Goal: Task Accomplishment & Management: Use online tool/utility

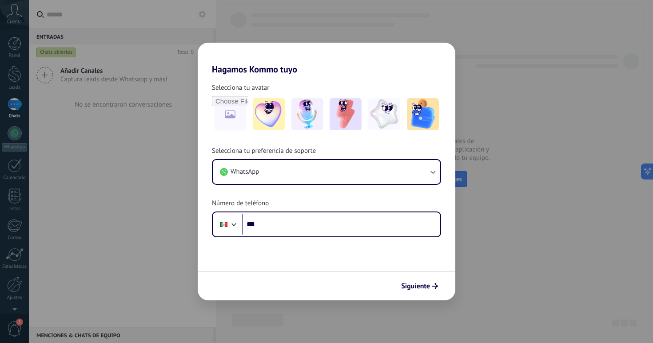
click at [486, 237] on div "Hagamos Kommo tuyo Selecciona tu avatar Selecciona tu preferencia de soporte Wh…" at bounding box center [326, 171] width 653 height 343
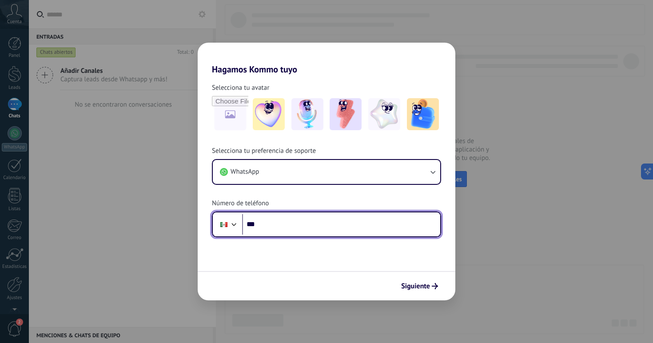
click at [359, 225] on input "***" at bounding box center [341, 224] width 198 height 20
type input "**********"
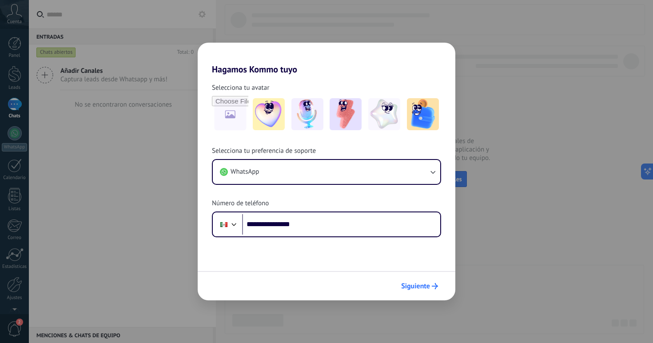
click at [421, 285] on span "Siguiente" at bounding box center [415, 286] width 29 height 6
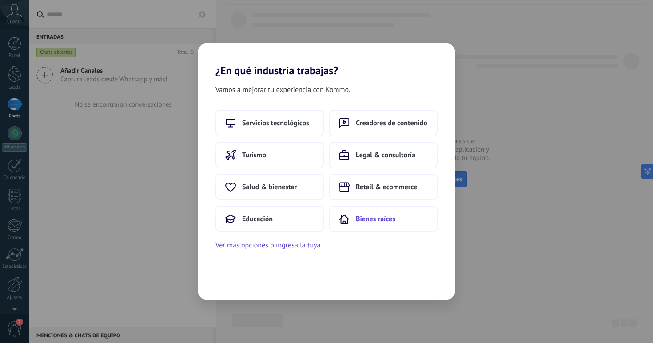
click at [363, 227] on button "Bienes raíces" at bounding box center [383, 219] width 108 height 27
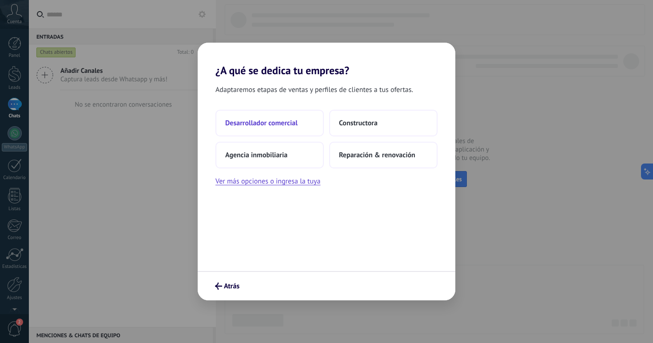
click at [270, 123] on span "Desarrollador comercial" at bounding box center [261, 123] width 72 height 9
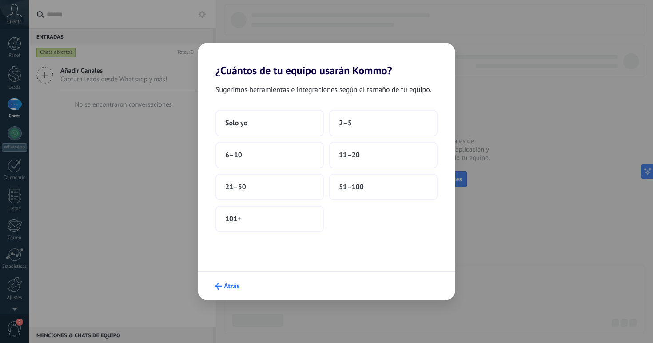
click at [227, 283] on span "Atrás" at bounding box center [232, 286] width 16 height 6
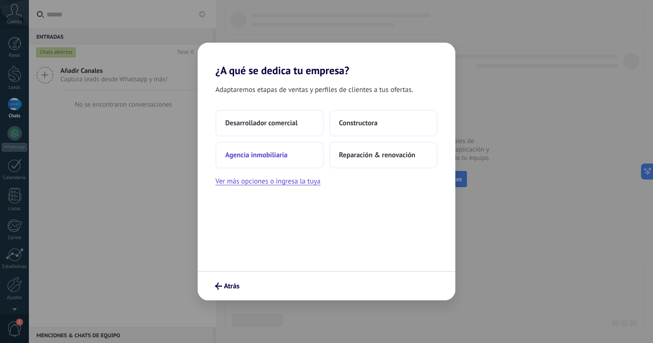
click at [275, 155] on span "Agencia inmobiliaria" at bounding box center [256, 155] width 62 height 9
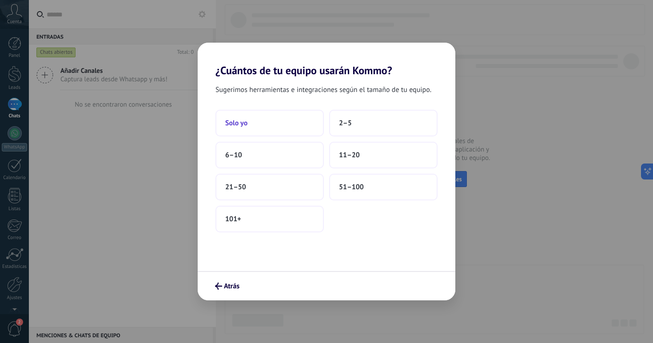
click at [298, 126] on button "Solo yo" at bounding box center [269, 123] width 108 height 27
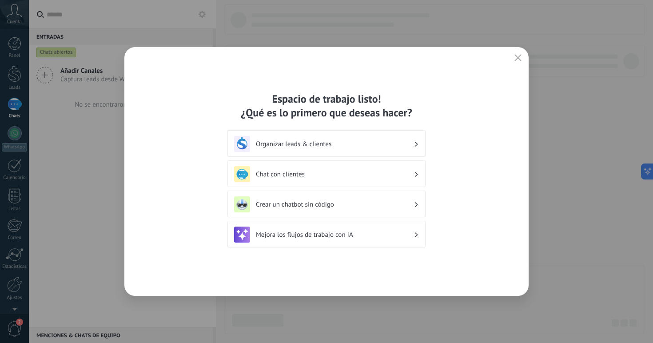
click at [335, 241] on div "Mejora los flujos de trabajo con IA" at bounding box center [326, 235] width 185 height 16
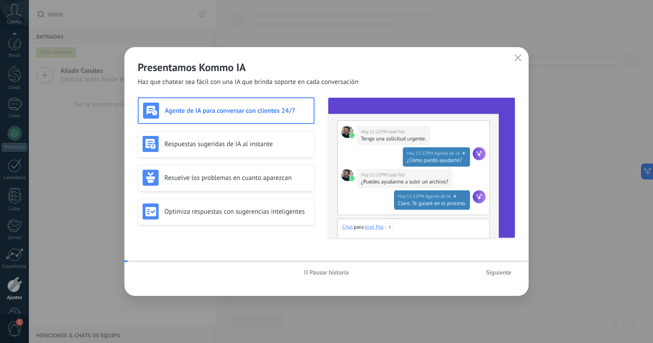
scroll to position [27, 0]
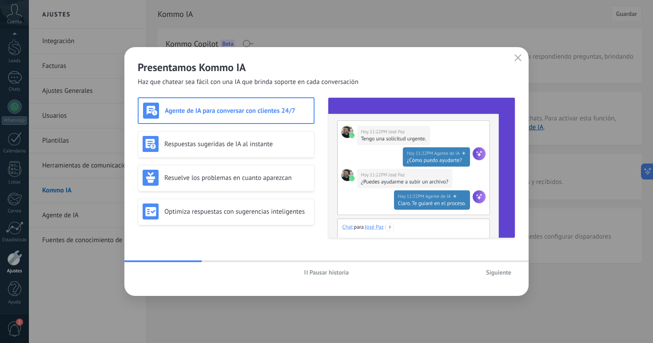
click at [513, 58] on button "button" at bounding box center [518, 58] width 12 height 12
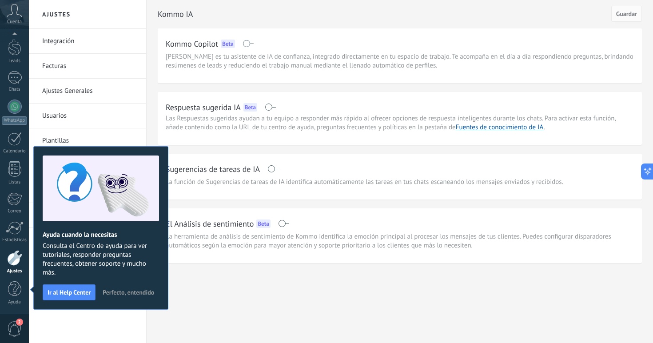
click at [196, 299] on div "Kommo IA Guardar Kommo Copilot Beta Kommo Copilot es tu asistente de IA de conf…" at bounding box center [400, 150] width 506 height 301
click at [14, 107] on div at bounding box center [15, 106] width 14 height 14
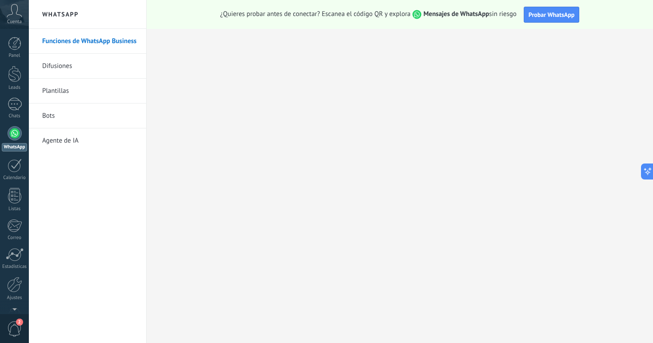
click at [65, 123] on link "Bots" at bounding box center [89, 115] width 95 height 25
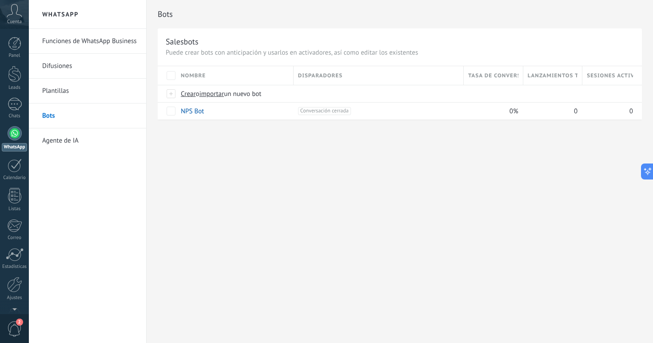
click at [78, 40] on link "Funciones de WhatsApp Business" at bounding box center [89, 41] width 95 height 25
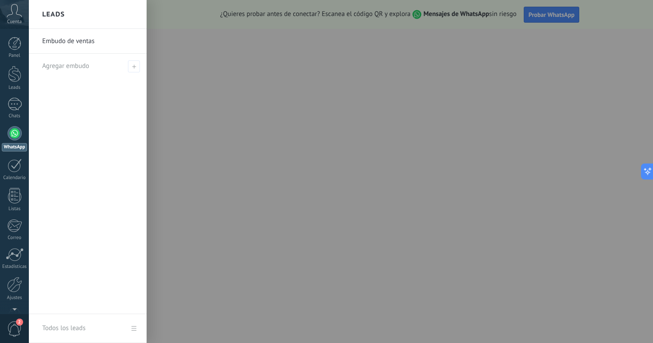
click at [494, 85] on div at bounding box center [355, 171] width 653 height 343
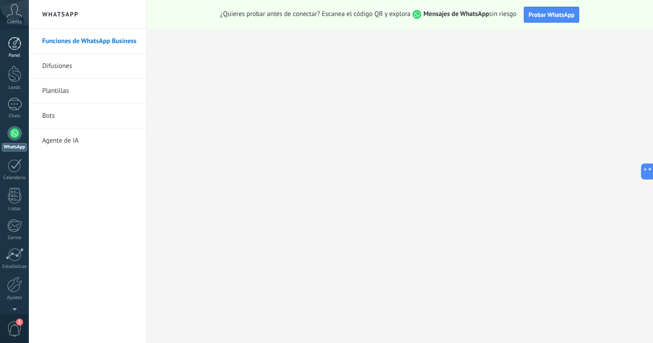
click at [19, 49] on div at bounding box center [14, 43] width 13 height 13
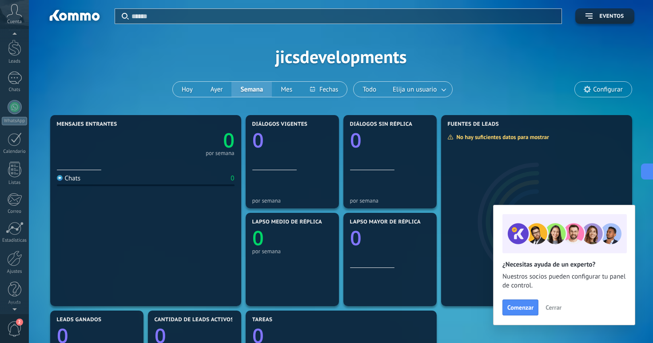
scroll to position [27, 0]
click at [13, 259] on div at bounding box center [14, 258] width 15 height 16
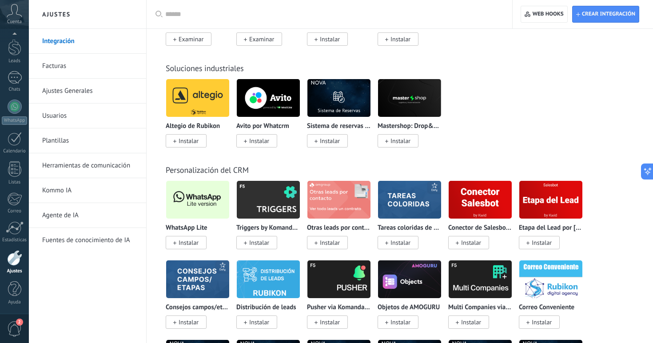
scroll to position [2043, 0]
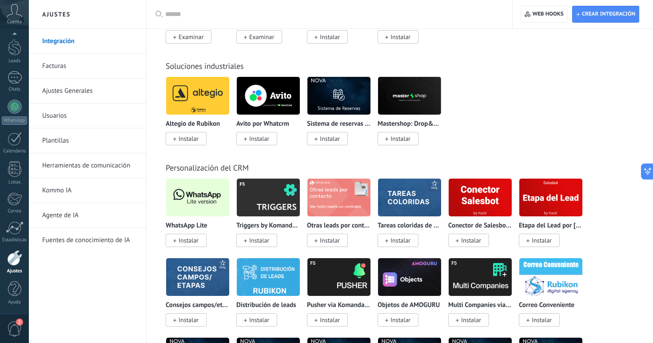
click at [191, 244] on span "Instalar" at bounding box center [189, 240] width 20 height 8
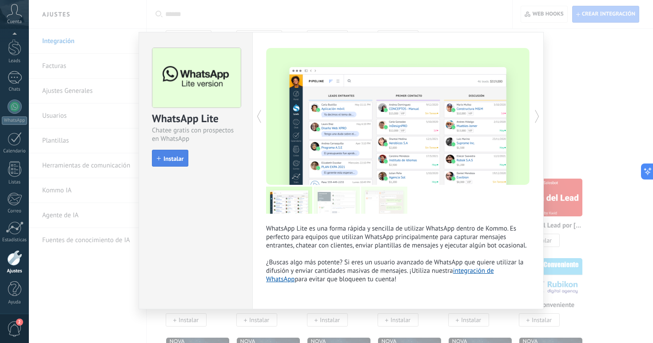
click at [175, 159] on span "Instalar" at bounding box center [173, 158] width 20 height 6
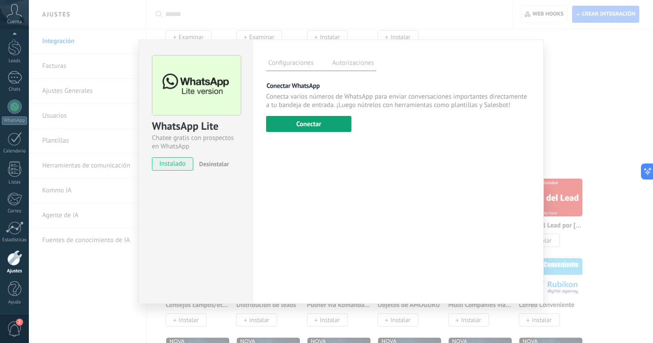
click at [300, 121] on button "Conectar" at bounding box center [308, 124] width 85 height 16
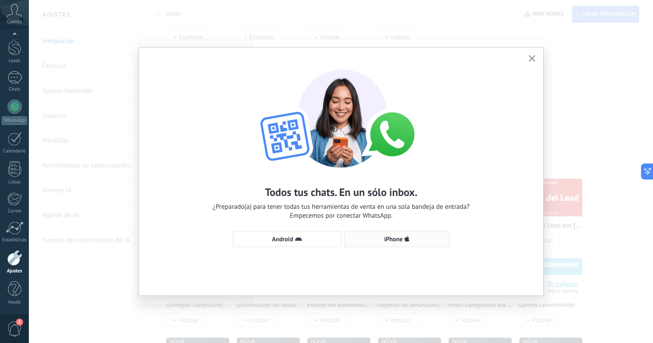
click at [398, 239] on span "iPhone" at bounding box center [393, 239] width 19 height 6
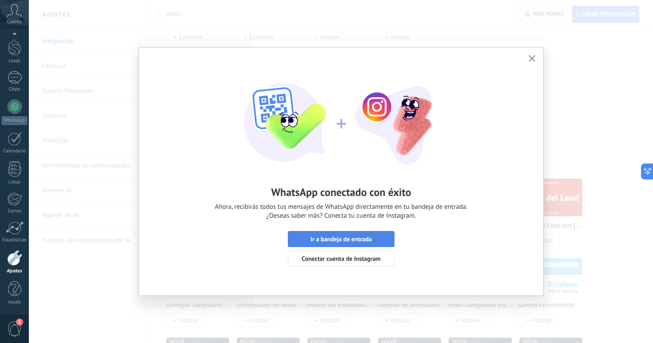
click at [373, 238] on span "Ir a bandeja de entrada" at bounding box center [341, 239] width 97 height 6
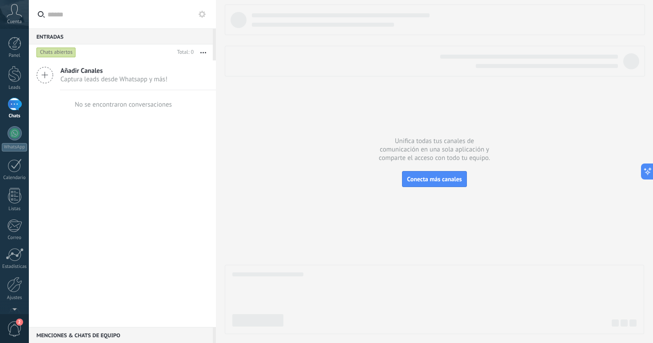
click at [150, 78] on span "Captura leads desde Whatsapp y más!" at bounding box center [113, 79] width 107 height 8
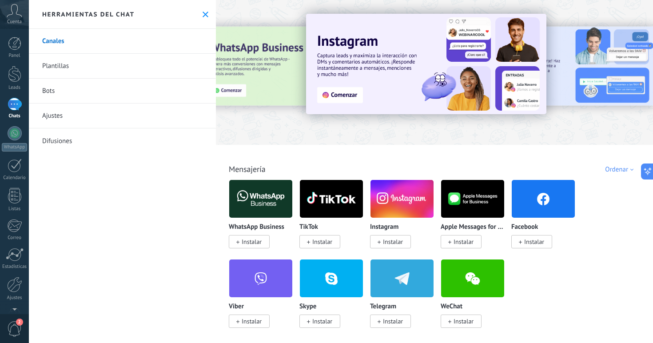
click at [21, 126] on div "Panel Leads Chats WhatsApp Clientes" at bounding box center [14, 189] width 29 height 304
click at [197, 14] on div "Herramientas del chat" at bounding box center [122, 14] width 187 height 29
click at [203, 14] on use at bounding box center [206, 15] width 6 height 6
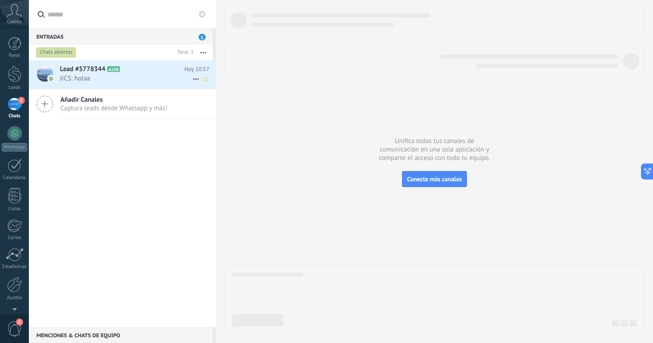
click at [110, 76] on span "JICS: holaa" at bounding box center [126, 78] width 132 height 8
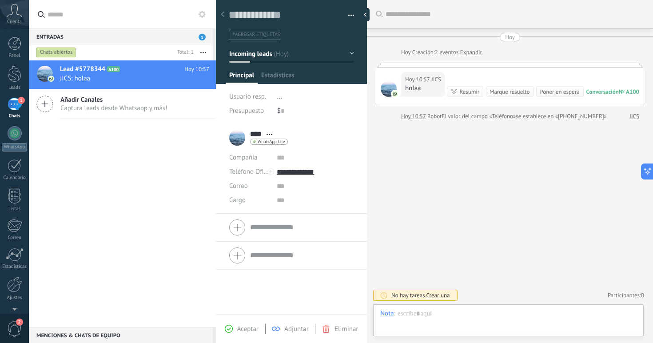
scroll to position [13, 0]
click at [478, 315] on div at bounding box center [508, 322] width 256 height 27
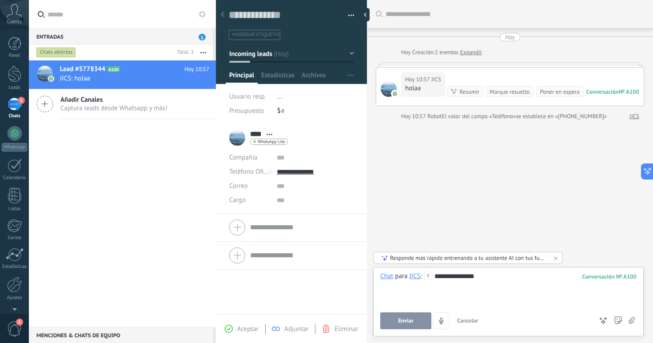
click at [419, 319] on button "Enviar" at bounding box center [405, 320] width 51 height 17
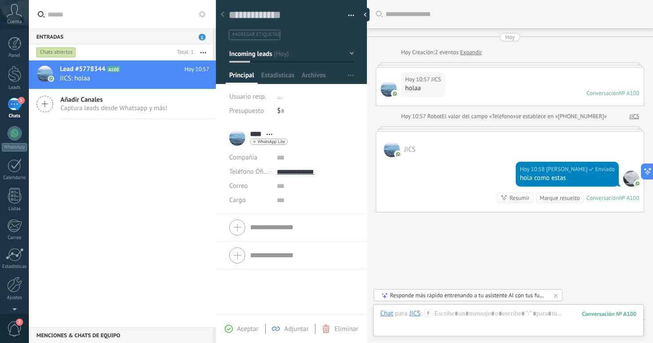
scroll to position [24, 0]
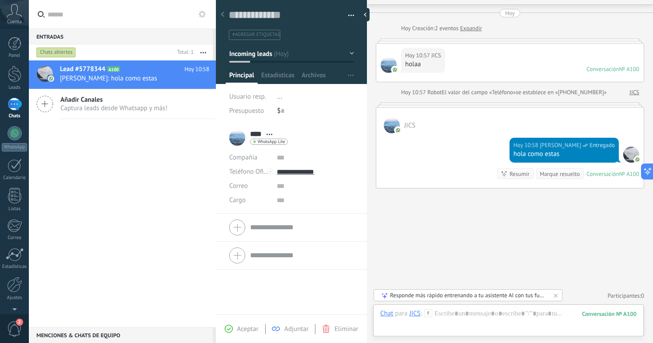
click at [438, 295] on div "Responde más rápido entrenando a tu asistente AI con tus fuentes de datos" at bounding box center [468, 295] width 157 height 8
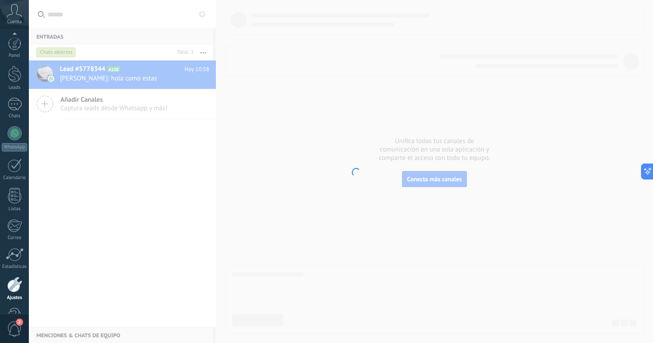
scroll to position [27, 0]
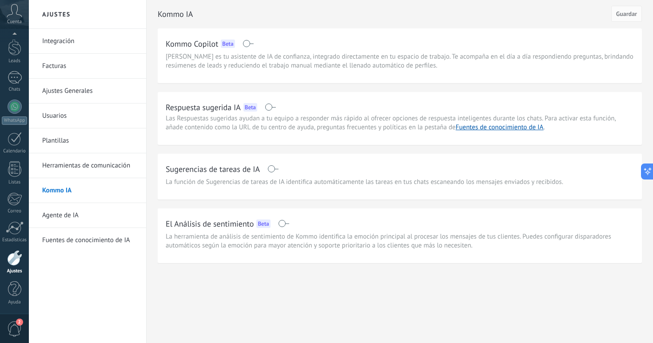
click at [330, 61] on span "[PERSON_NAME] es tu asistente de IA de confianza, integrado directamente en tu …" at bounding box center [400, 61] width 468 height 18
click at [274, 63] on span "[PERSON_NAME] es tu asistente de IA de confianza, integrado directamente en tu …" at bounding box center [400, 61] width 468 height 18
click at [643, 172] on icon at bounding box center [644, 173] width 4 height 4
type textarea "**********"
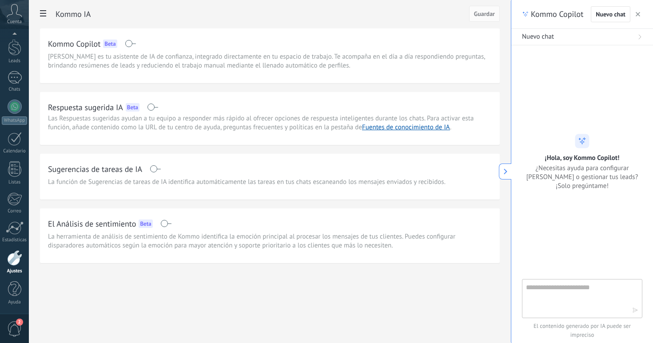
scroll to position [13, 0]
click at [635, 10] on button "button" at bounding box center [637, 14] width 9 height 11
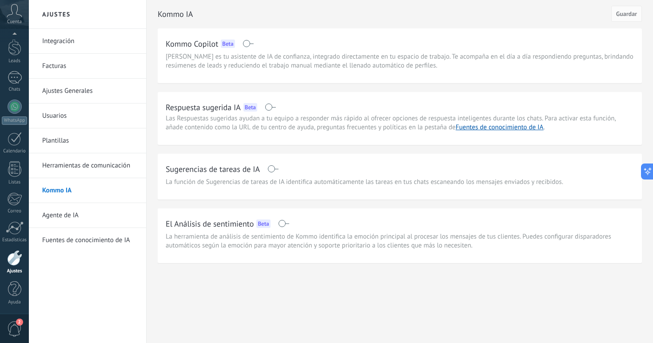
click at [71, 40] on link "Integración" at bounding box center [89, 41] width 95 height 25
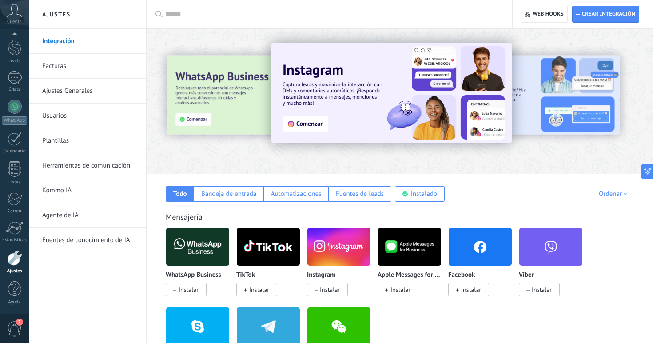
click at [88, 210] on link "Agente de IA" at bounding box center [89, 215] width 95 height 25
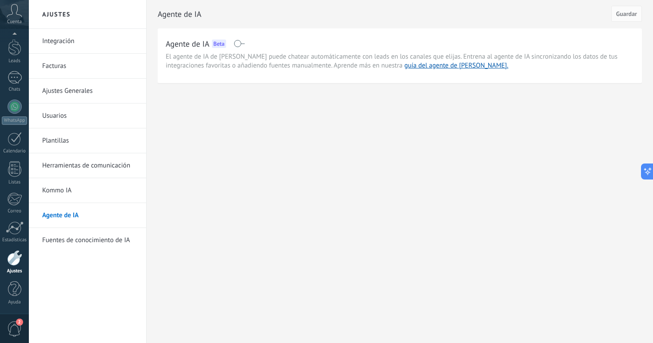
click at [243, 47] on span at bounding box center [239, 43] width 11 height 7
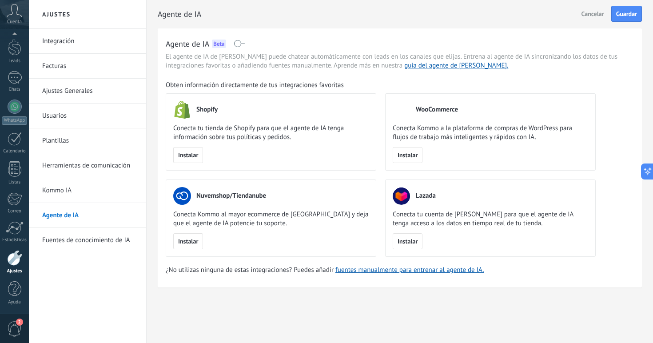
click at [90, 243] on link "Fuentes de conocimiento de IA" at bounding box center [89, 240] width 95 height 25
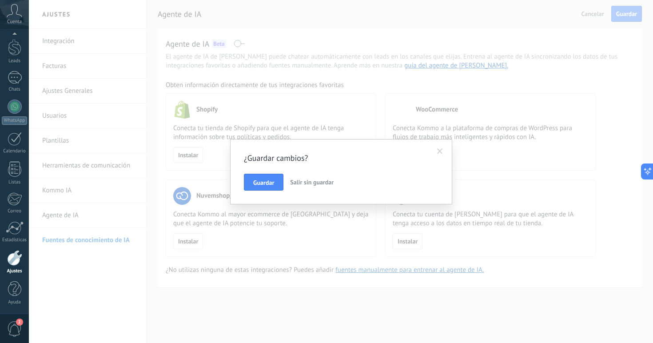
click at [438, 152] on span at bounding box center [440, 151] width 6 height 6
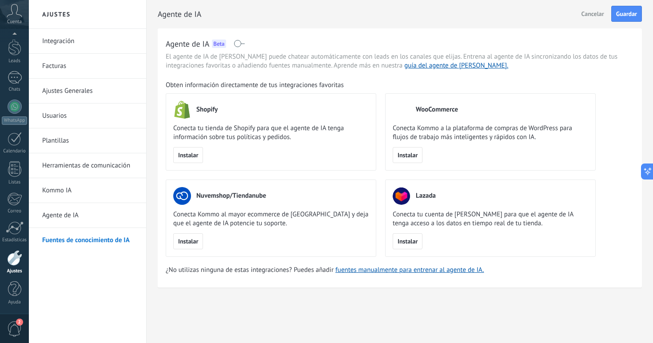
click at [75, 194] on link "Kommo IA" at bounding box center [89, 190] width 95 height 25
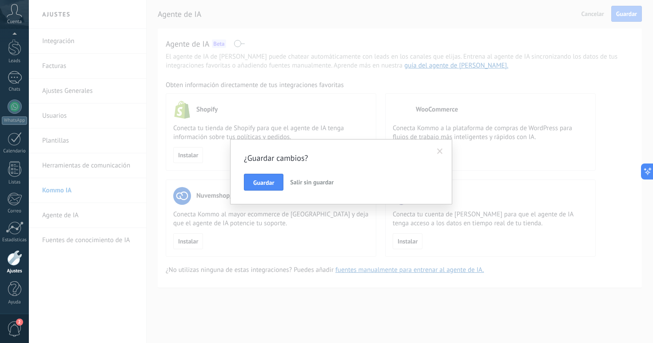
click at [305, 183] on span "Salir sin guardar" at bounding box center [312, 182] width 44 height 8
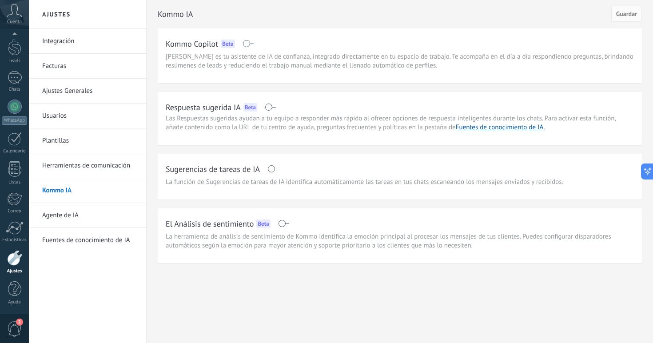
click at [275, 107] on span at bounding box center [270, 106] width 11 height 7
click at [252, 45] on span at bounding box center [248, 43] width 11 height 7
click at [272, 107] on span at bounding box center [270, 106] width 11 height 7
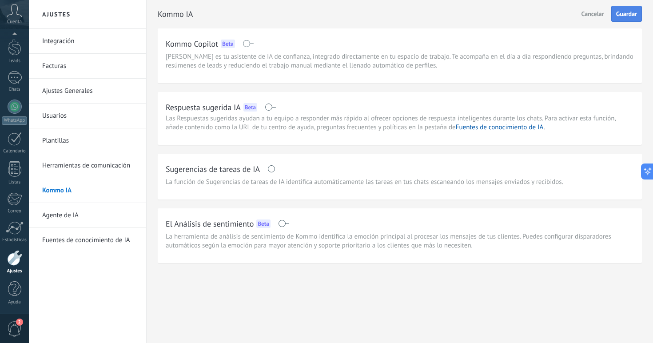
click at [623, 9] on button "Guardar" at bounding box center [626, 14] width 31 height 16
click at [80, 87] on link "Ajustes Generales" at bounding box center [89, 91] width 95 height 25
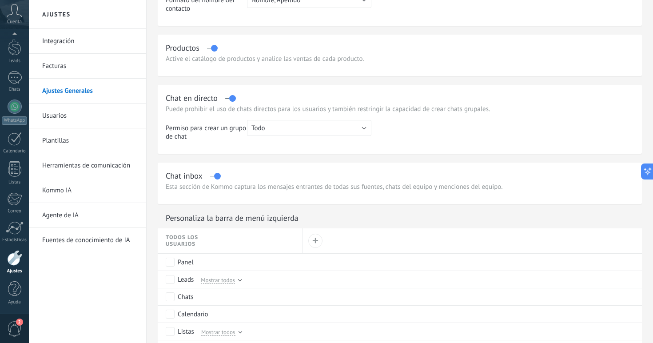
scroll to position [247, 0]
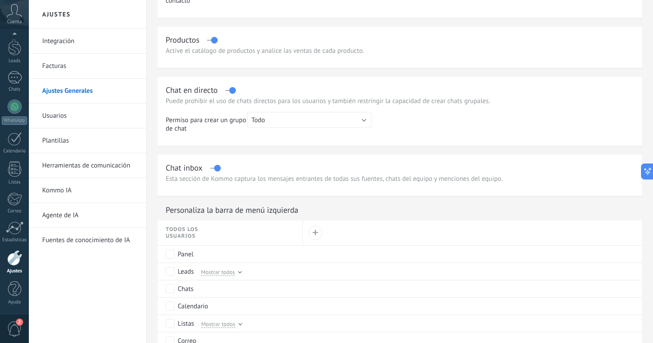
click at [65, 44] on link "Integración" at bounding box center [89, 41] width 95 height 25
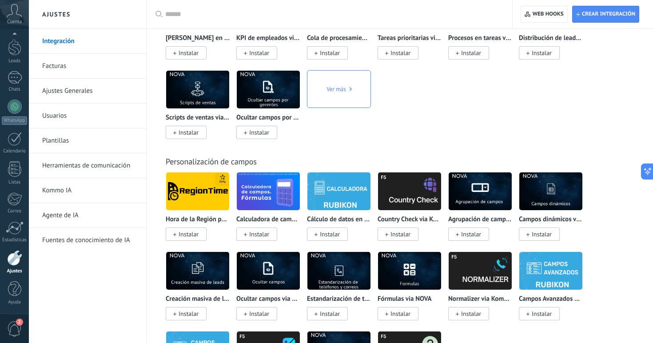
scroll to position [3541, 0]
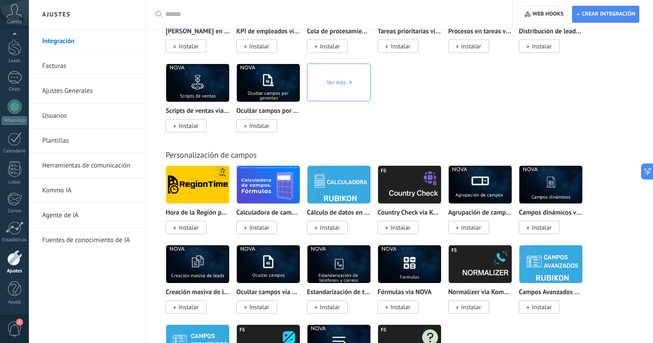
click at [204, 17] on input "text" at bounding box center [332, 14] width 334 height 9
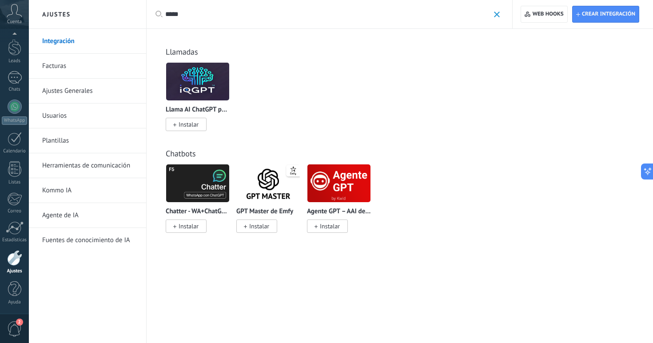
click at [267, 186] on img at bounding box center [268, 183] width 63 height 43
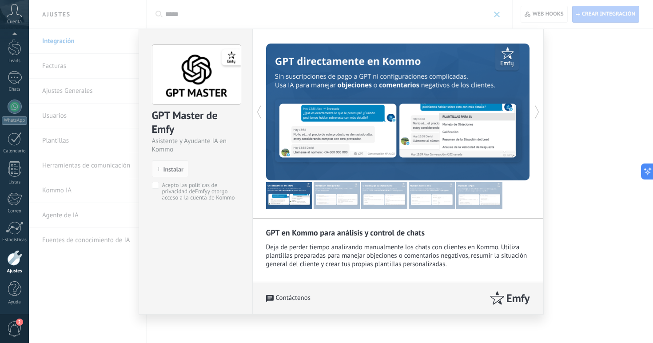
click at [536, 110] on use at bounding box center [537, 112] width 4 height 13
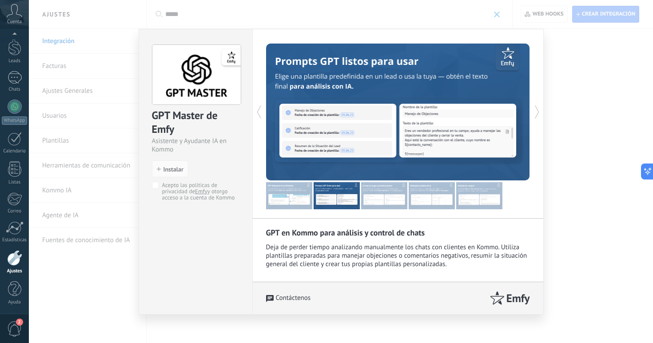
click at [536, 110] on use at bounding box center [537, 112] width 4 height 13
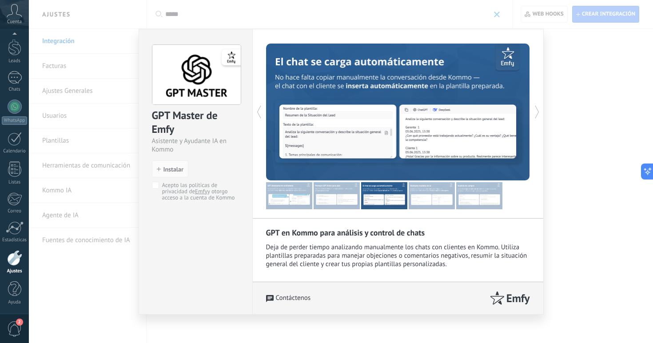
click at [263, 109] on div "GPT en Kommo para análisis y control de chats Deja de perder tiempo analizando …" at bounding box center [397, 172] width 291 height 286
click at [258, 110] on icon at bounding box center [259, 112] width 9 height 18
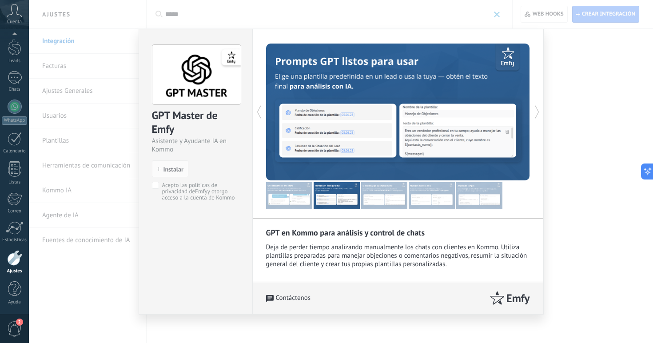
click at [258, 110] on icon at bounding box center [259, 112] width 9 height 18
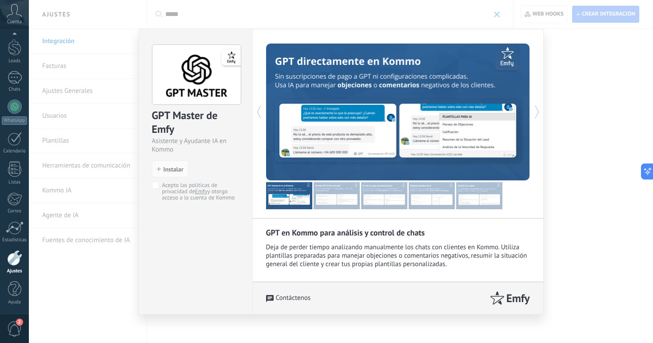
click at [533, 114] on icon at bounding box center [537, 112] width 9 height 18
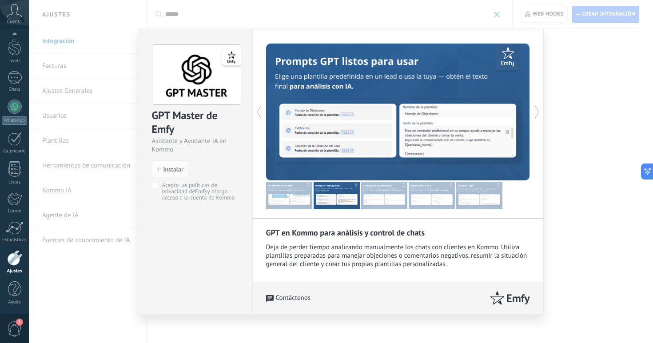
click at [533, 114] on icon at bounding box center [537, 112] width 9 height 18
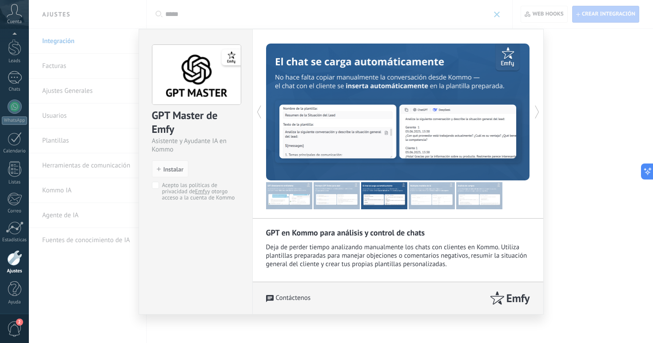
click at [533, 114] on icon at bounding box center [537, 112] width 9 height 18
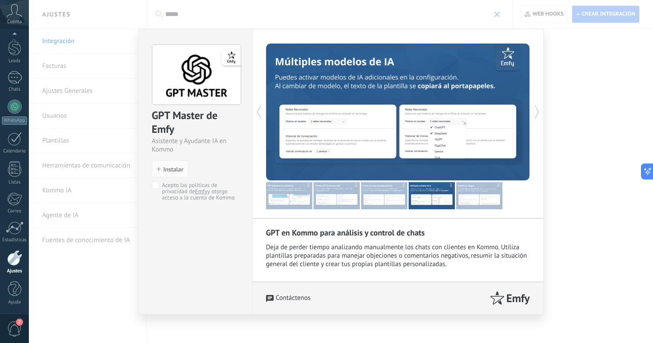
click at [533, 114] on icon at bounding box center [537, 112] width 9 height 18
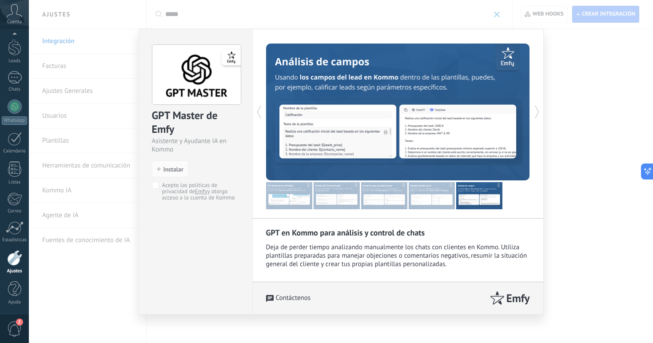
scroll to position [5, 0]
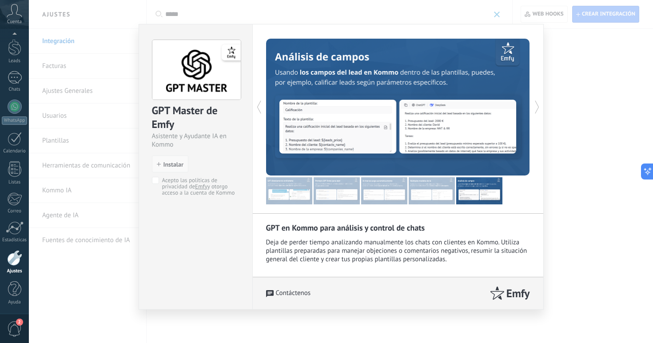
click at [171, 163] on span "Instalar" at bounding box center [173, 164] width 20 height 6
click at [165, 166] on span "Instalar" at bounding box center [173, 164] width 20 height 6
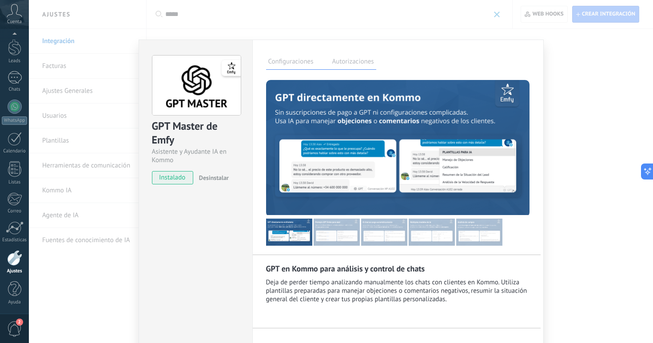
scroll to position [0, 0]
click at [569, 70] on div "GPT Master de Emfy Asistente y Ayudante IA en Kommo instalado Desinstalar Confi…" at bounding box center [341, 171] width 624 height 343
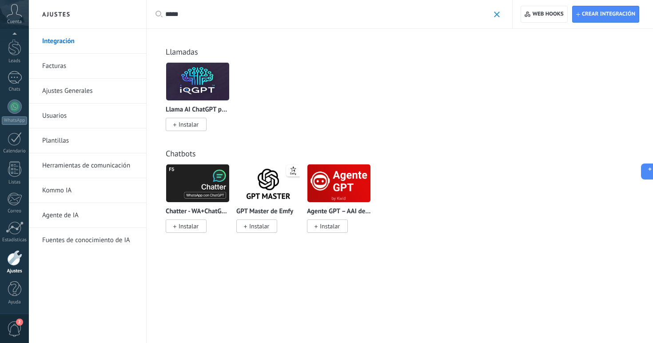
click at [208, 19] on input "*****" at bounding box center [327, 14] width 324 height 9
type input "*"
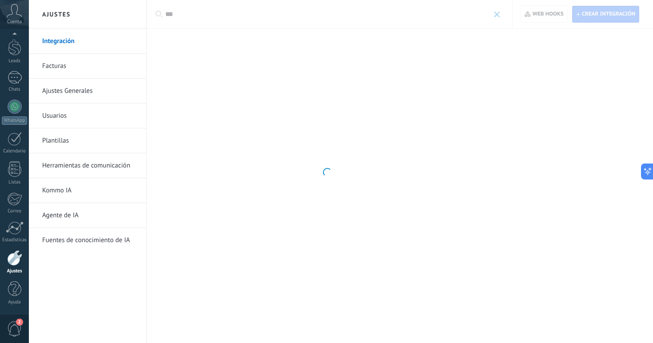
type input "****"
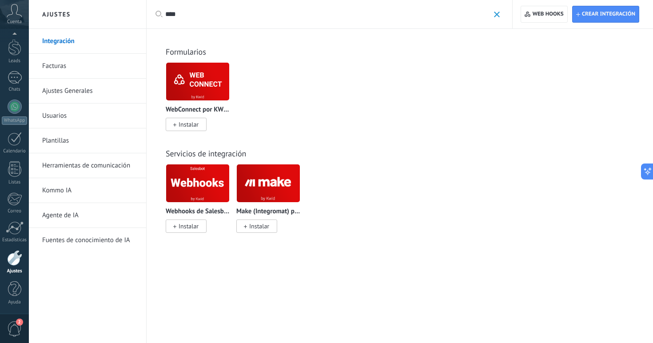
drag, startPoint x: 191, startPoint y: 14, endPoint x: 149, endPoint y: 13, distance: 41.8
click at [150, 13] on div "Aplicar **** Aplicar Restablecer" at bounding box center [329, 14] width 366 height 28
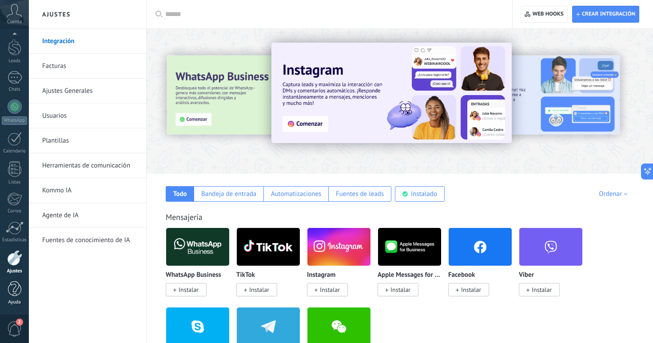
click at [13, 295] on div at bounding box center [14, 289] width 13 height 16
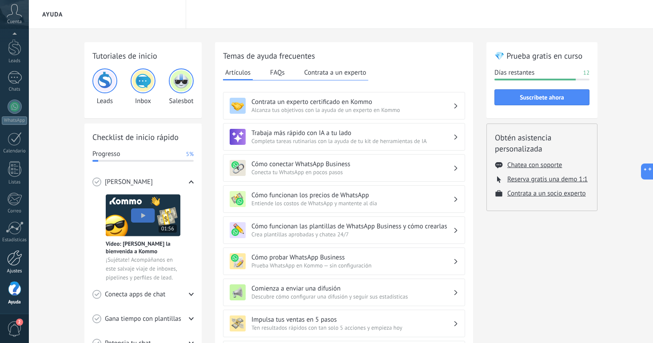
click at [19, 261] on div at bounding box center [14, 258] width 15 height 16
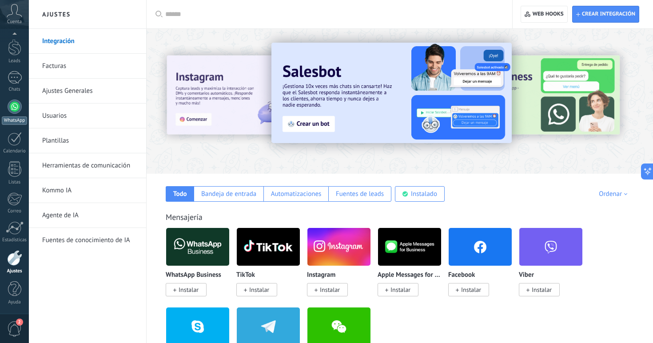
click at [8, 111] on link "WhatsApp" at bounding box center [14, 111] width 29 height 25
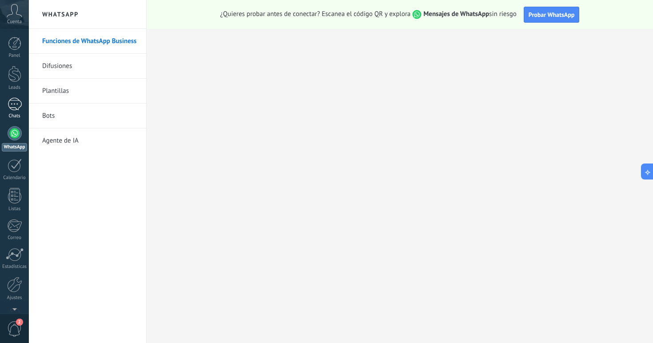
click at [16, 108] on div "1" at bounding box center [15, 104] width 14 height 13
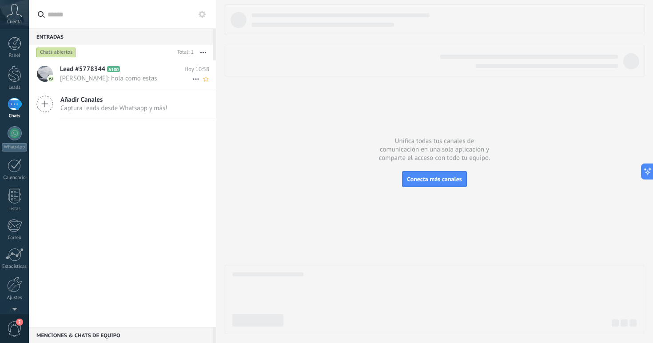
click at [111, 76] on span "[PERSON_NAME]: hola como estas" at bounding box center [126, 78] width 132 height 8
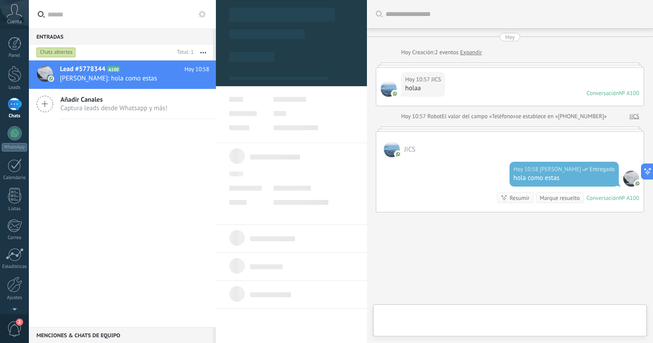
type textarea "**********"
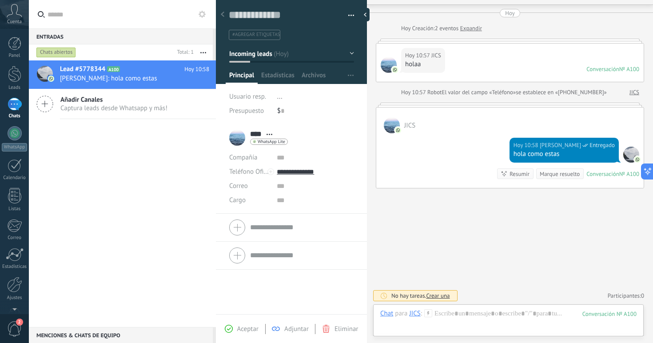
click at [222, 14] on icon at bounding box center [223, 14] width 4 height 5
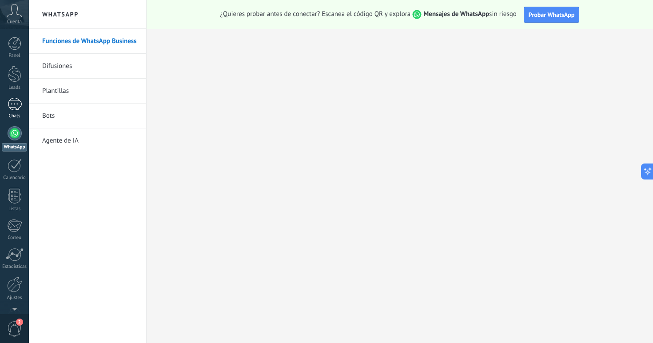
click at [24, 100] on link "1 Chats" at bounding box center [14, 108] width 29 height 21
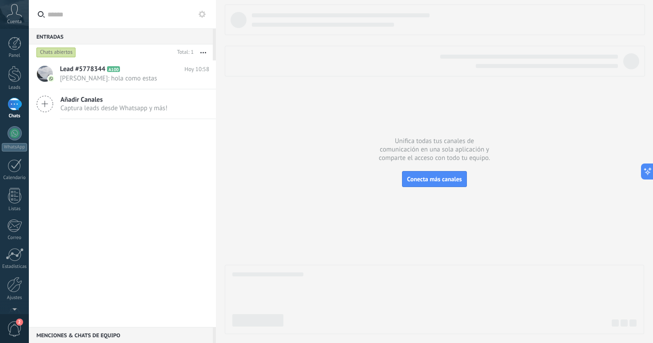
click at [202, 16] on use at bounding box center [202, 14] width 7 height 7
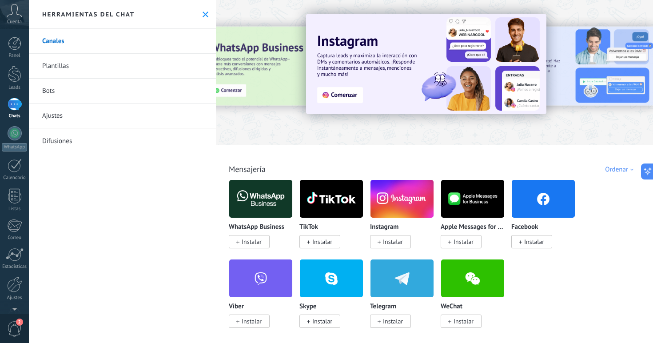
click at [71, 93] on link "Bots" at bounding box center [122, 91] width 187 height 25
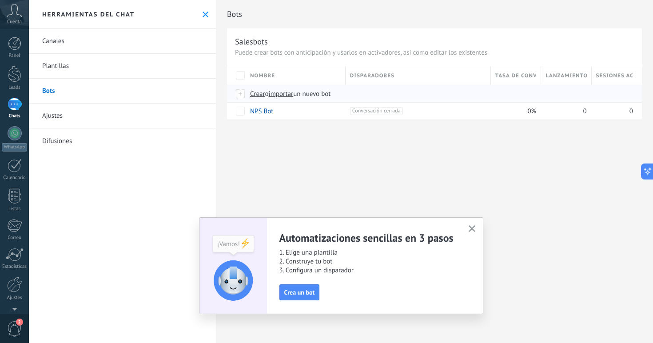
click at [258, 96] on span "Crear" at bounding box center [257, 94] width 15 height 8
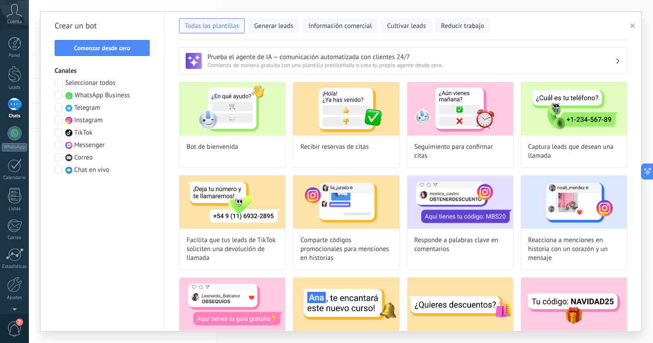
click at [57, 91] on span at bounding box center [59, 95] width 8 height 8
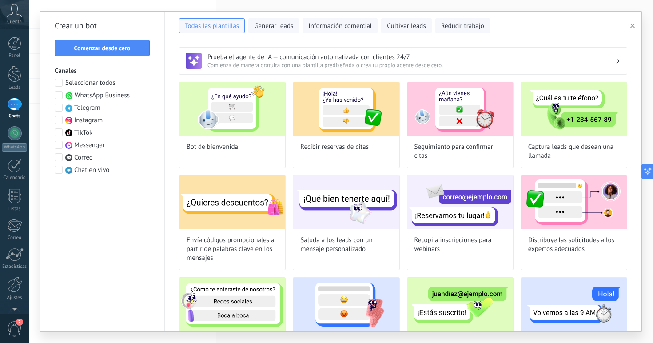
click at [58, 98] on span at bounding box center [59, 95] width 8 height 8
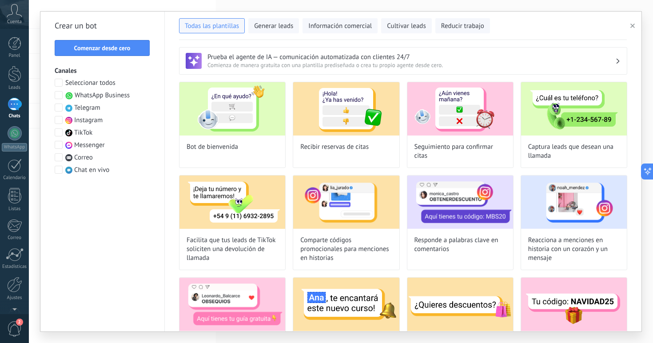
click at [59, 92] on span at bounding box center [59, 95] width 8 height 8
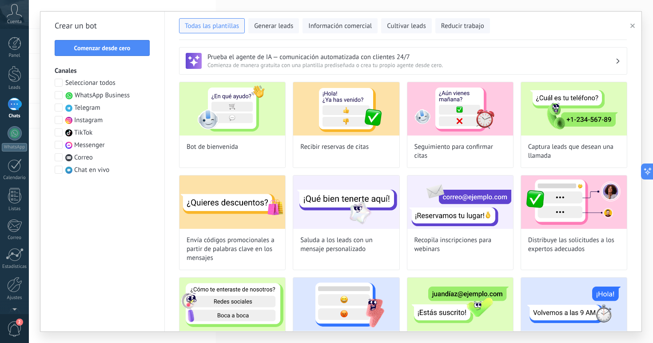
click at [21, 20] on span "Cuenta" at bounding box center [14, 22] width 15 height 6
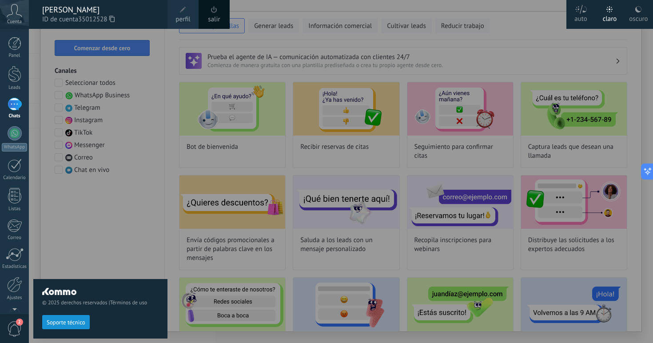
click at [125, 210] on div "© 2025 derechos reservados | Términos de uso Soporte técnico" at bounding box center [100, 186] width 134 height 314
click at [24, 133] on link "WhatsApp" at bounding box center [14, 138] width 29 height 25
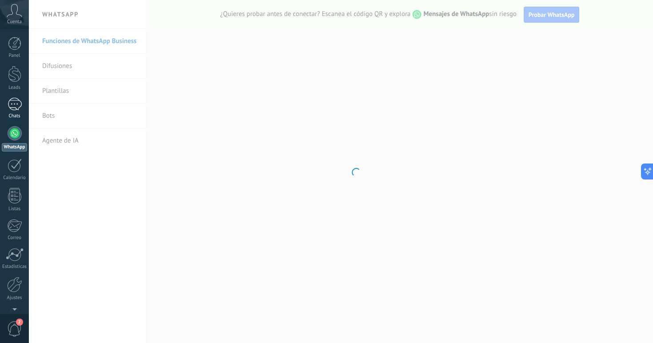
click at [23, 99] on link "1 Chats" at bounding box center [14, 108] width 29 height 21
